Goal: Information Seeking & Learning: Learn about a topic

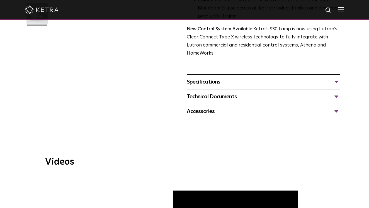
scroll to position [185, 0]
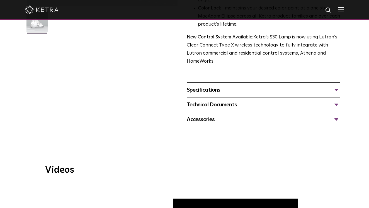
click at [335, 86] on div "Specifications" at bounding box center [264, 90] width 154 height 9
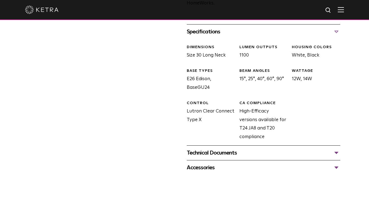
scroll to position [265, 0]
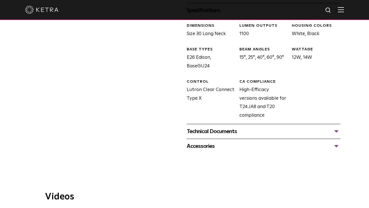
click at [333, 127] on div "Technical Documents" at bounding box center [264, 131] width 154 height 9
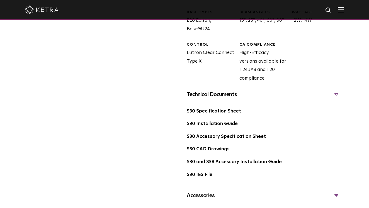
scroll to position [303, 0]
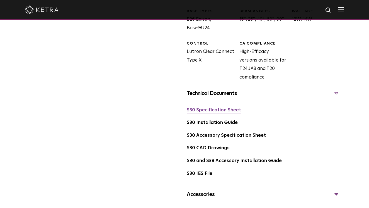
click at [223, 108] on link "S30 Specification Sheet" at bounding box center [214, 110] width 54 height 5
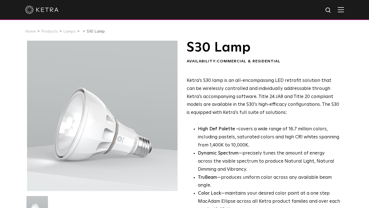
scroll to position [0, 0]
click at [52, 32] on link "Products" at bounding box center [49, 32] width 16 height 4
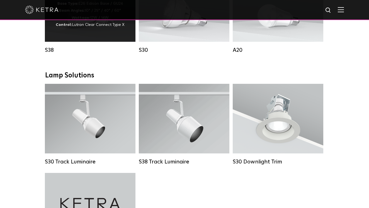
scroll to position [477, 0]
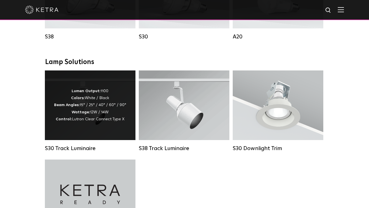
click at [103, 111] on div "Lumen Output: 1100 Colors: White / Black Beam Angles: 15° / 25° / 40° / 60° / 9…" at bounding box center [90, 105] width 72 height 35
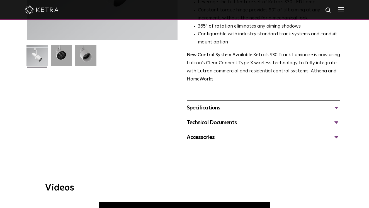
scroll to position [128, 0]
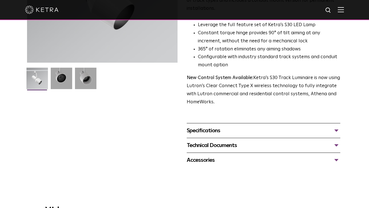
click at [309, 126] on div "Specifications" at bounding box center [264, 130] width 154 height 9
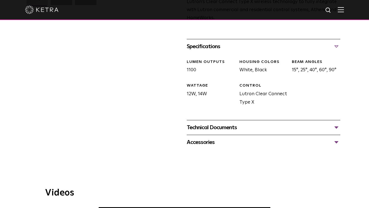
scroll to position [247, 0]
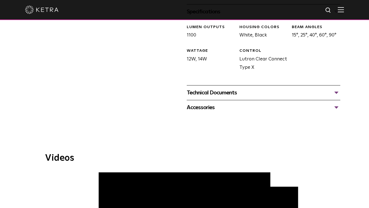
click at [293, 88] on div "Technical Documents" at bounding box center [264, 92] width 154 height 9
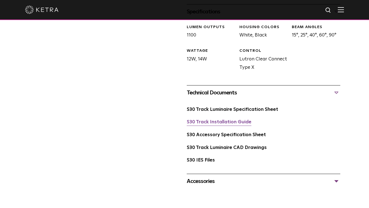
click at [238, 120] on link "S30 Track Installation Guide" at bounding box center [219, 122] width 65 height 5
click at [255, 107] on link "S30 Track Luminaire Specification Sheet" at bounding box center [232, 109] width 91 height 5
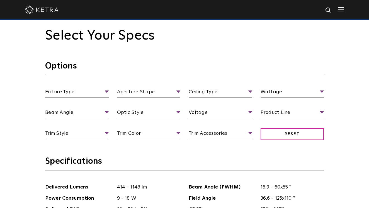
scroll to position [489, 0]
